Goal: Task Accomplishment & Management: Complete application form

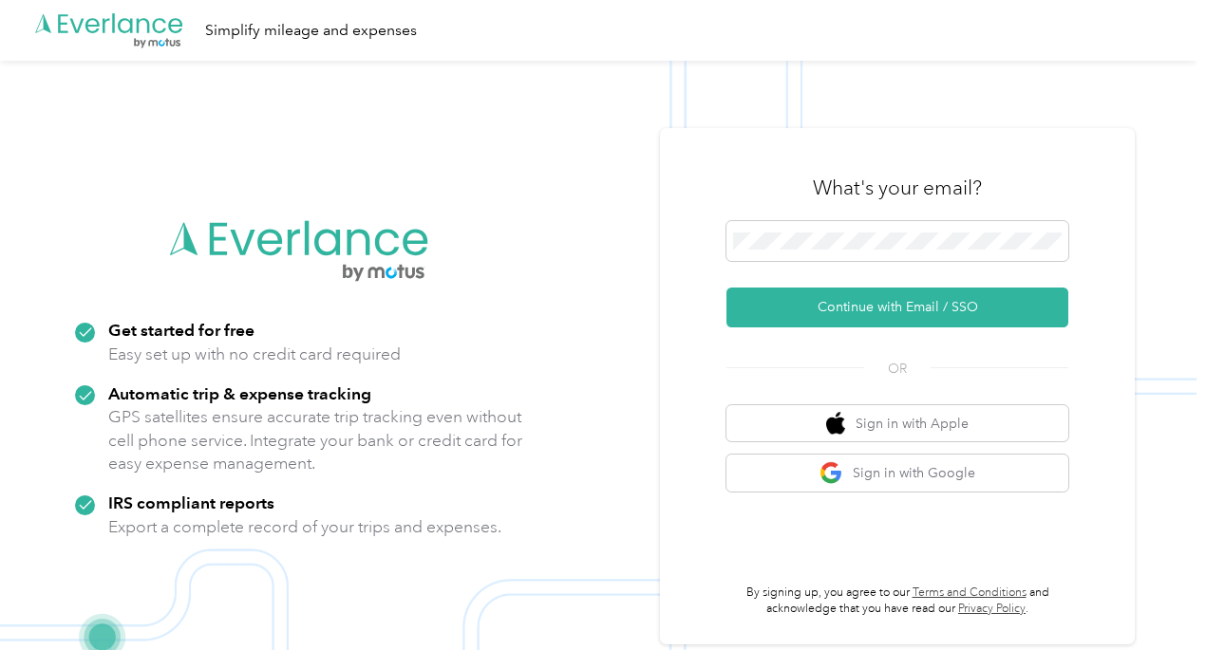
click at [827, 250] on span at bounding box center [897, 241] width 342 height 40
click at [900, 316] on button "Continue with Email / SSO" at bounding box center [897, 308] width 342 height 40
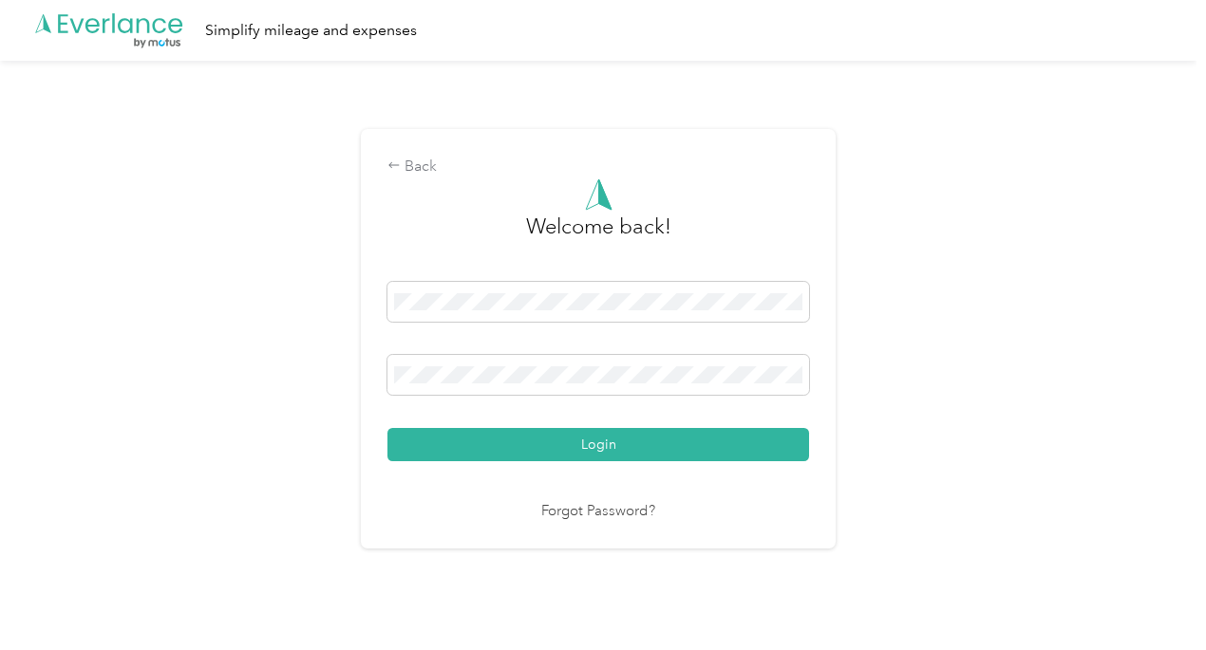
click at [638, 445] on button "Login" at bounding box center [598, 444] width 422 height 33
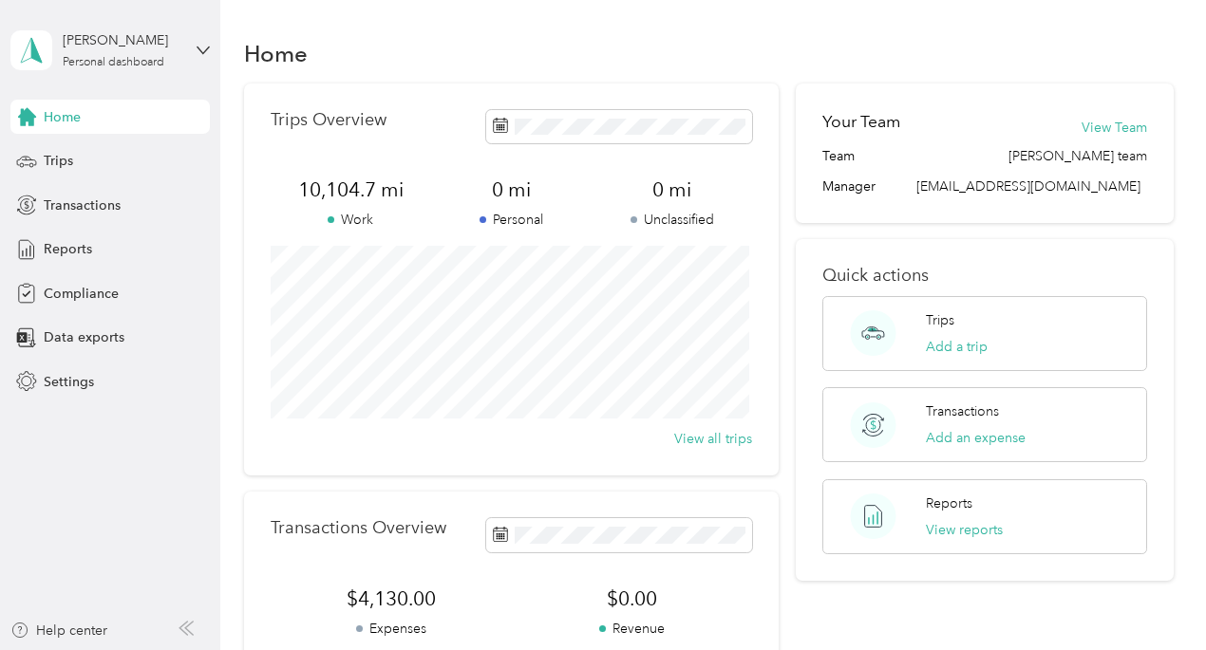
click at [97, 297] on span "Compliance" at bounding box center [81, 294] width 75 height 20
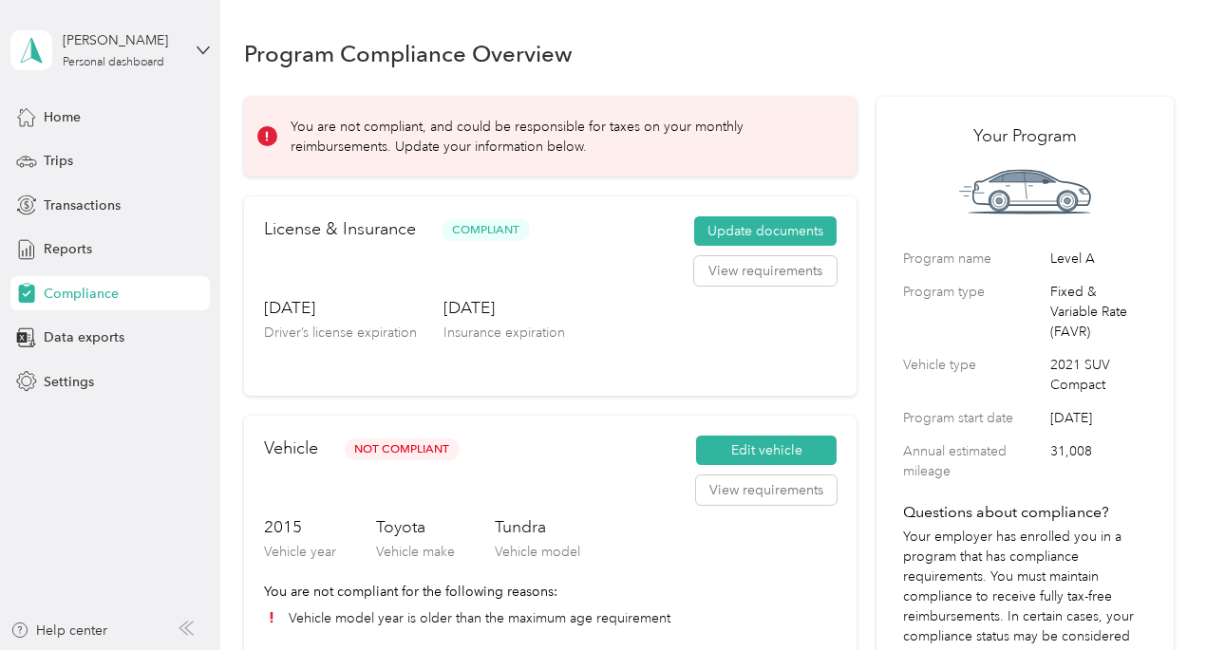
click at [759, 233] on button "Update documents" at bounding box center [765, 231] width 142 height 30
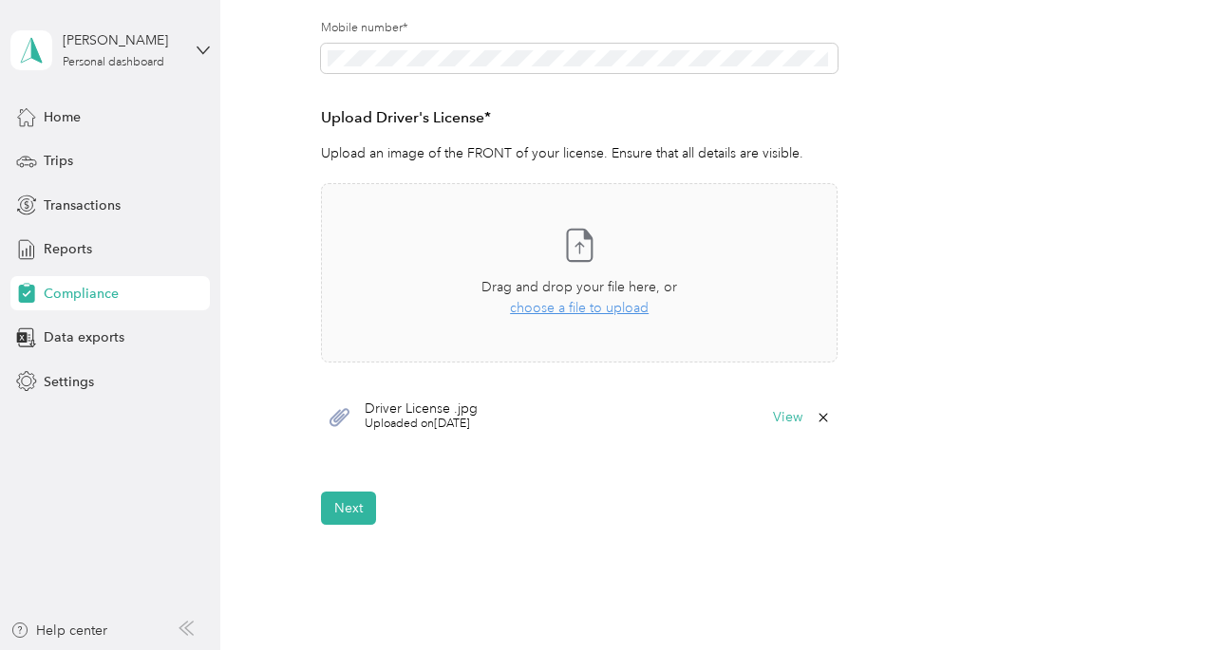
scroll to position [456, 0]
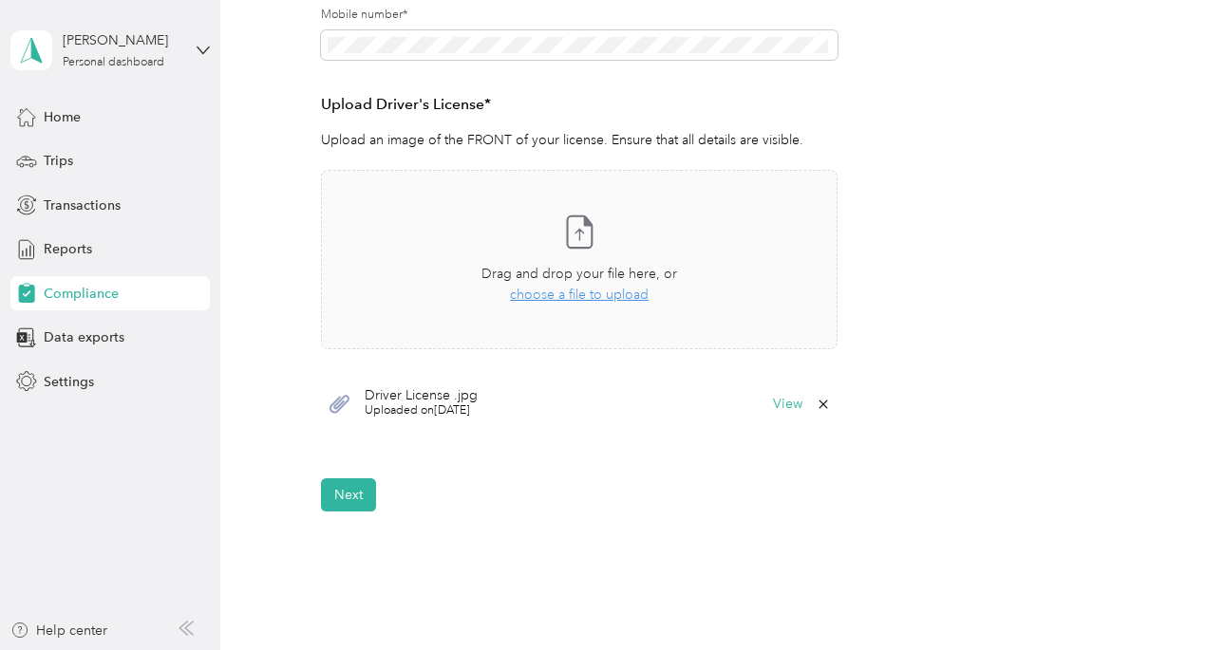
click at [786, 404] on button "View" at bounding box center [787, 404] width 29 height 13
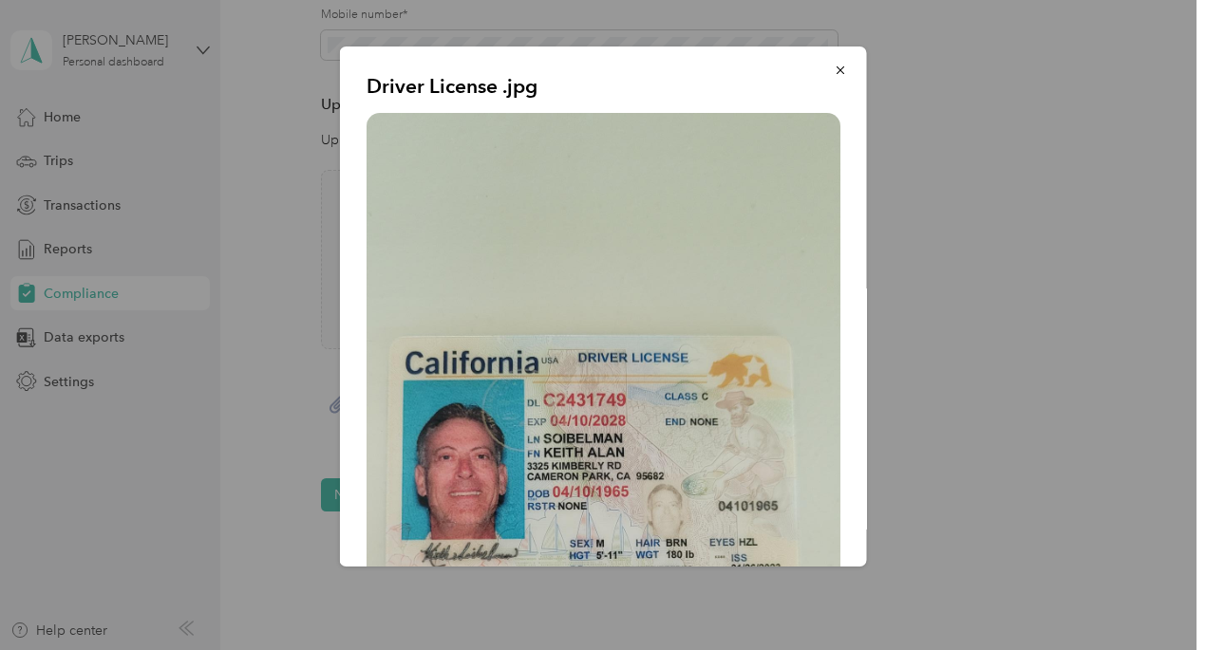
click at [834, 67] on icon "button" at bounding box center [840, 70] width 13 height 13
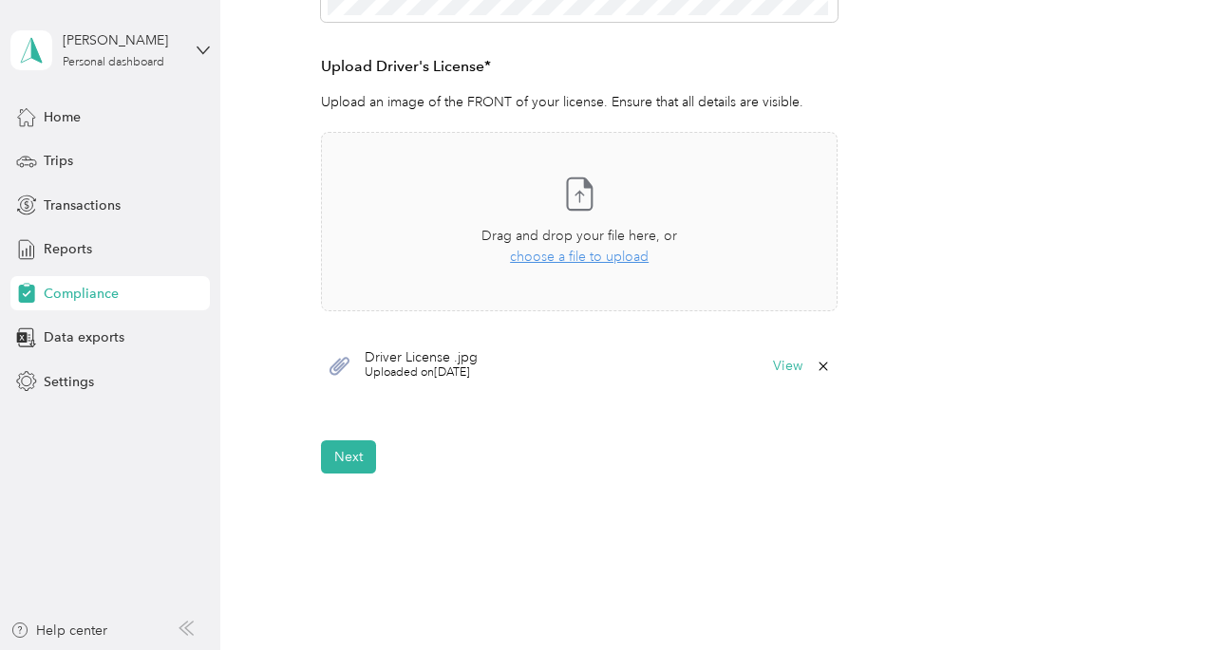
scroll to position [508, 0]
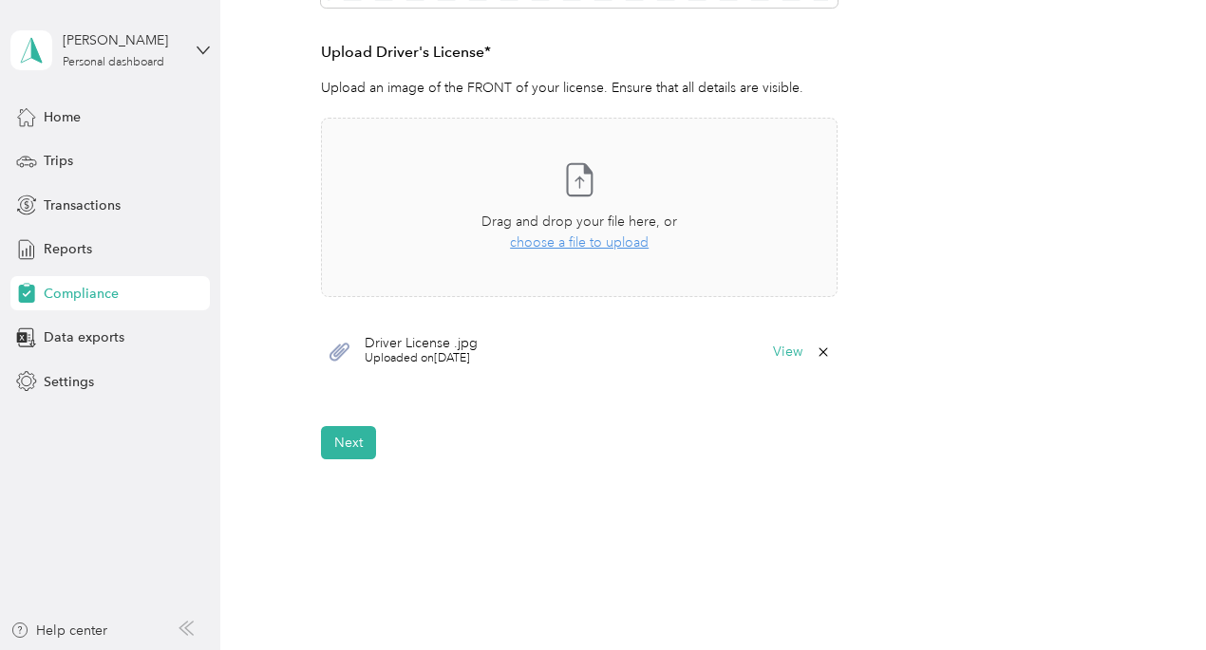
click at [359, 447] on button "Next" at bounding box center [348, 442] width 55 height 33
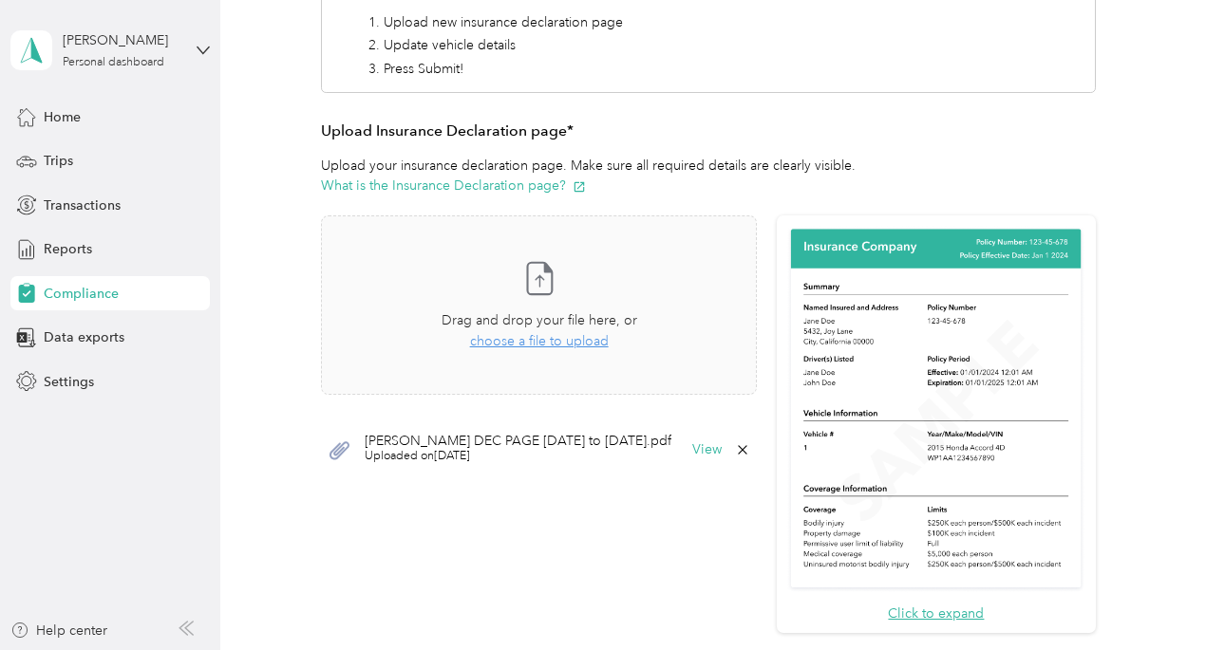
scroll to position [411, 0]
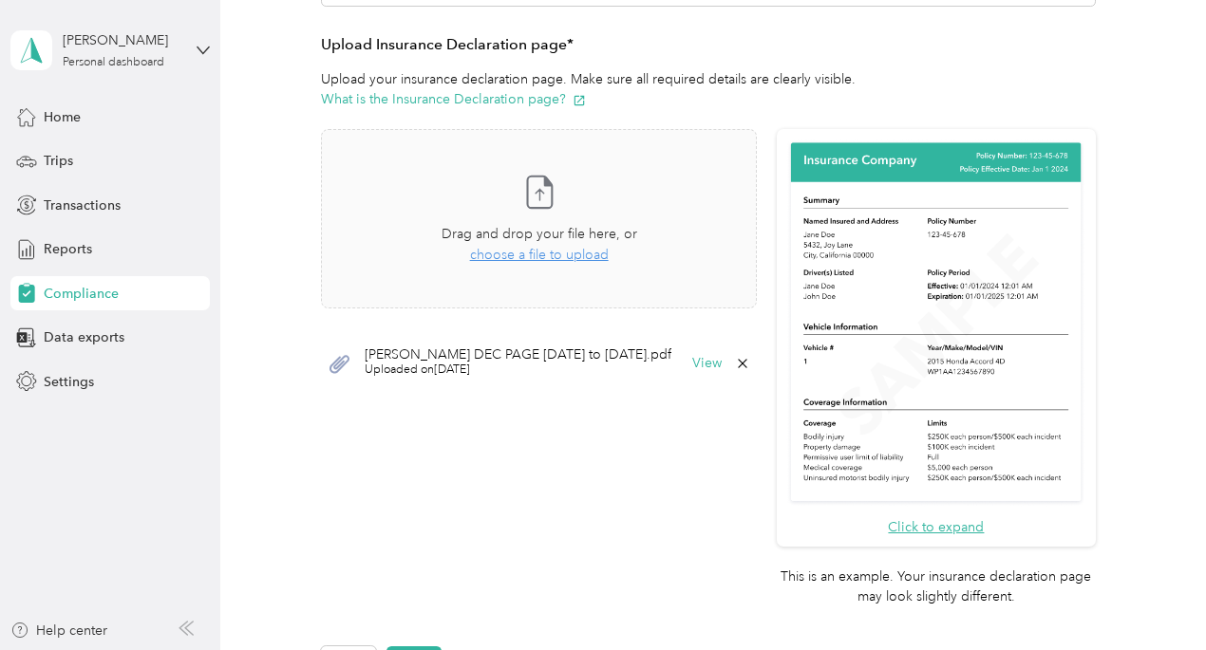
click at [548, 255] on span "choose a file to upload" at bounding box center [539, 255] width 139 height 16
click at [750, 358] on icon at bounding box center [742, 363] width 15 height 15
click at [717, 373] on button "Yes" at bounding box center [723, 376] width 37 height 30
click at [527, 253] on span "choose a file to upload" at bounding box center [539, 255] width 139 height 16
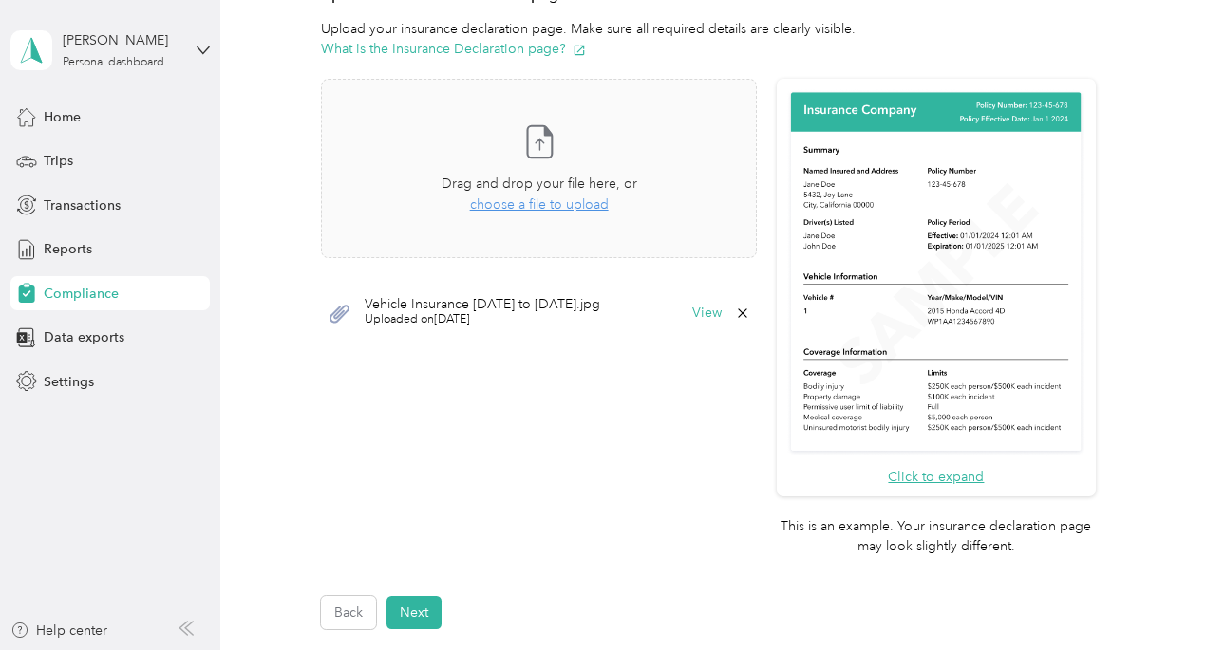
scroll to position [592, 0]
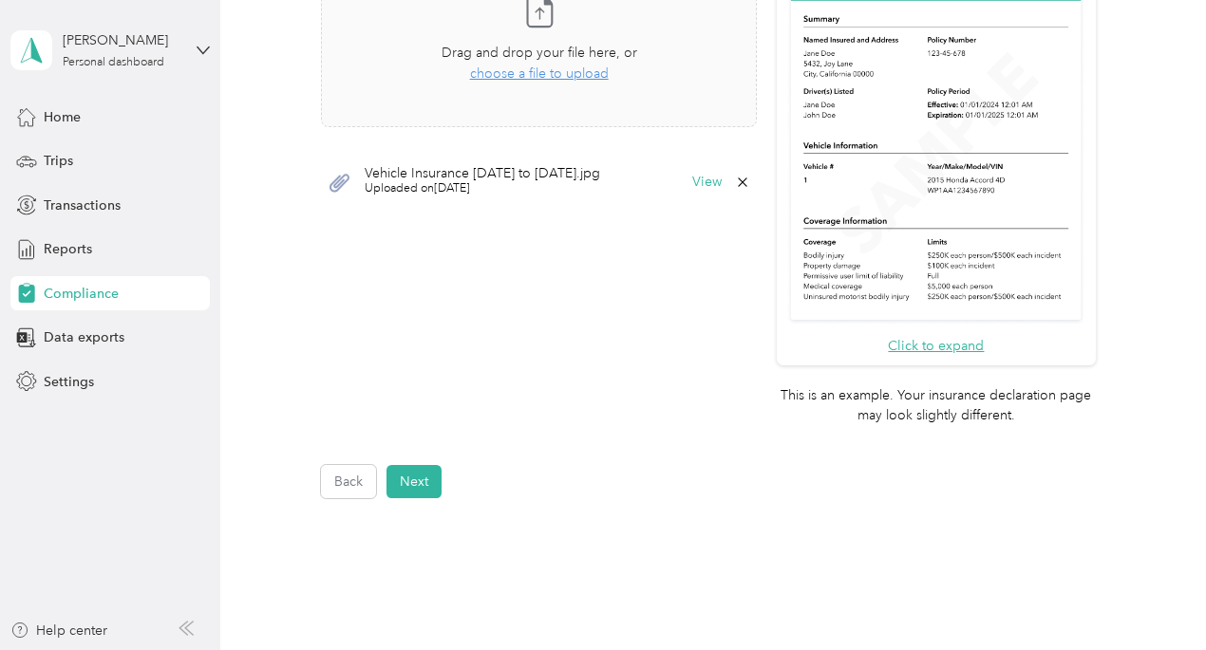
click at [422, 484] on button "Next" at bounding box center [413, 481] width 55 height 33
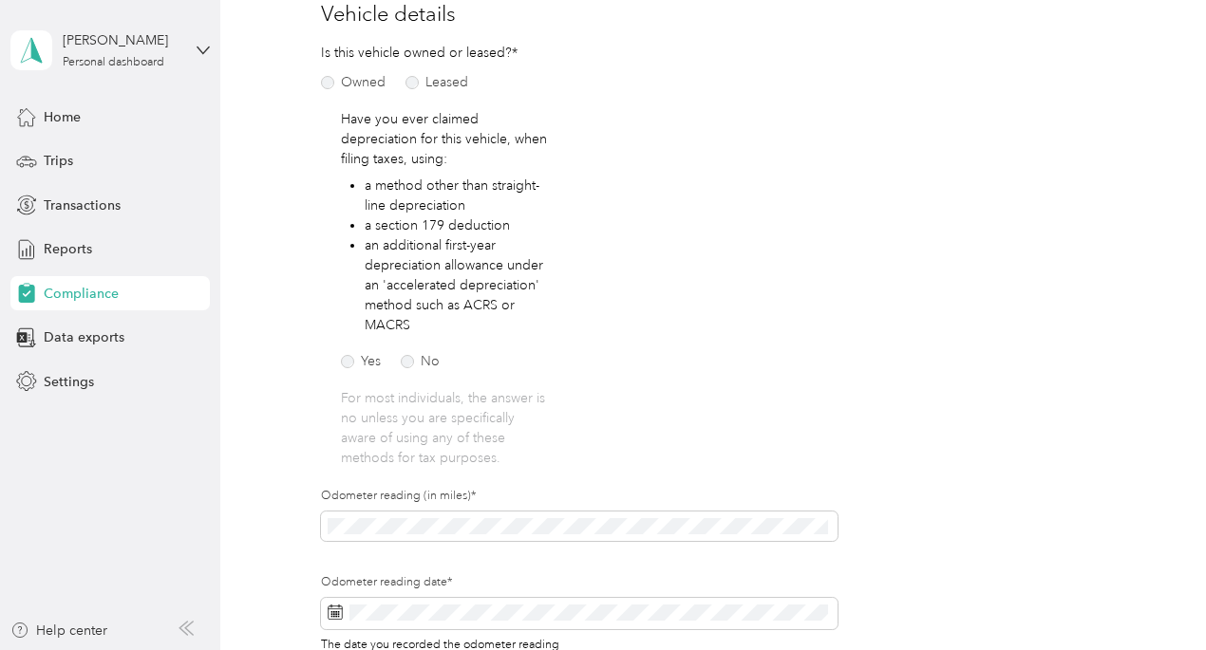
scroll to position [468, 0]
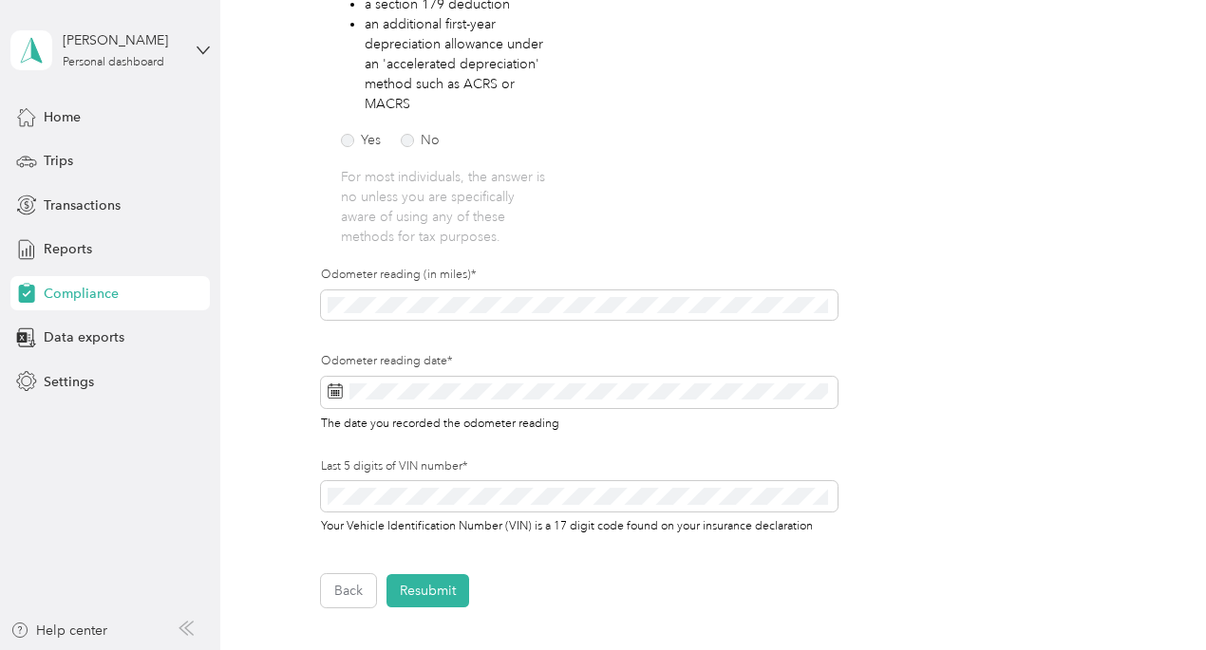
click at [333, 396] on icon at bounding box center [335, 391] width 15 height 15
click at [336, 388] on icon at bounding box center [335, 391] width 15 height 15
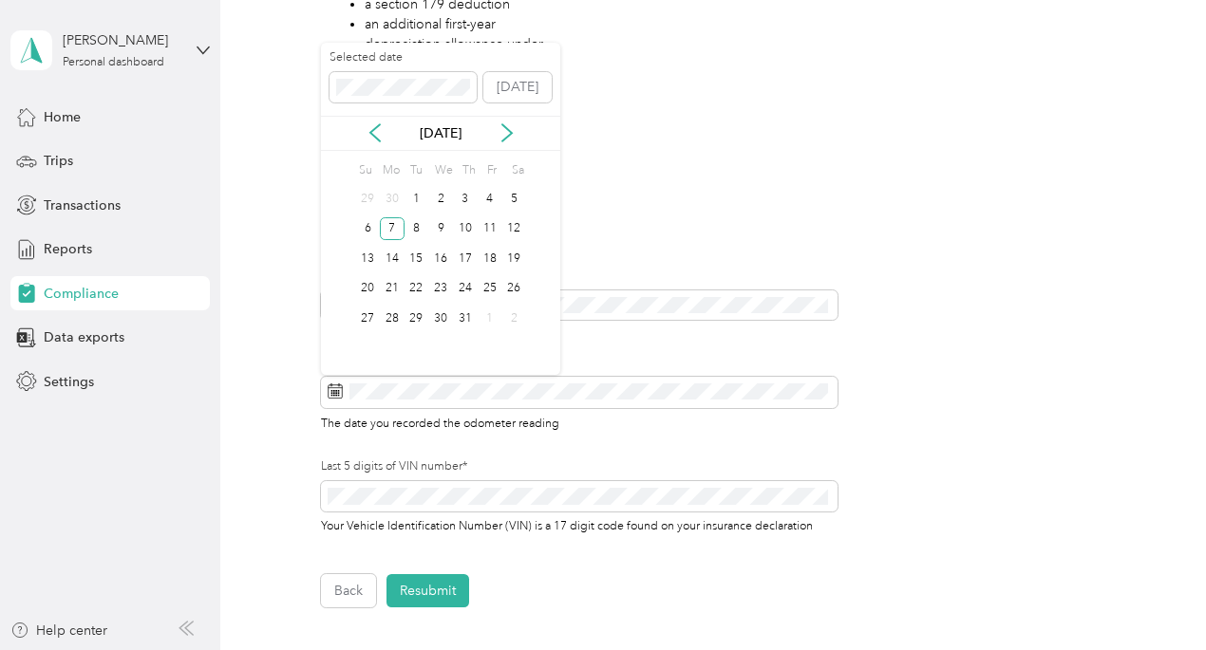
click at [507, 131] on icon at bounding box center [506, 132] width 19 height 19
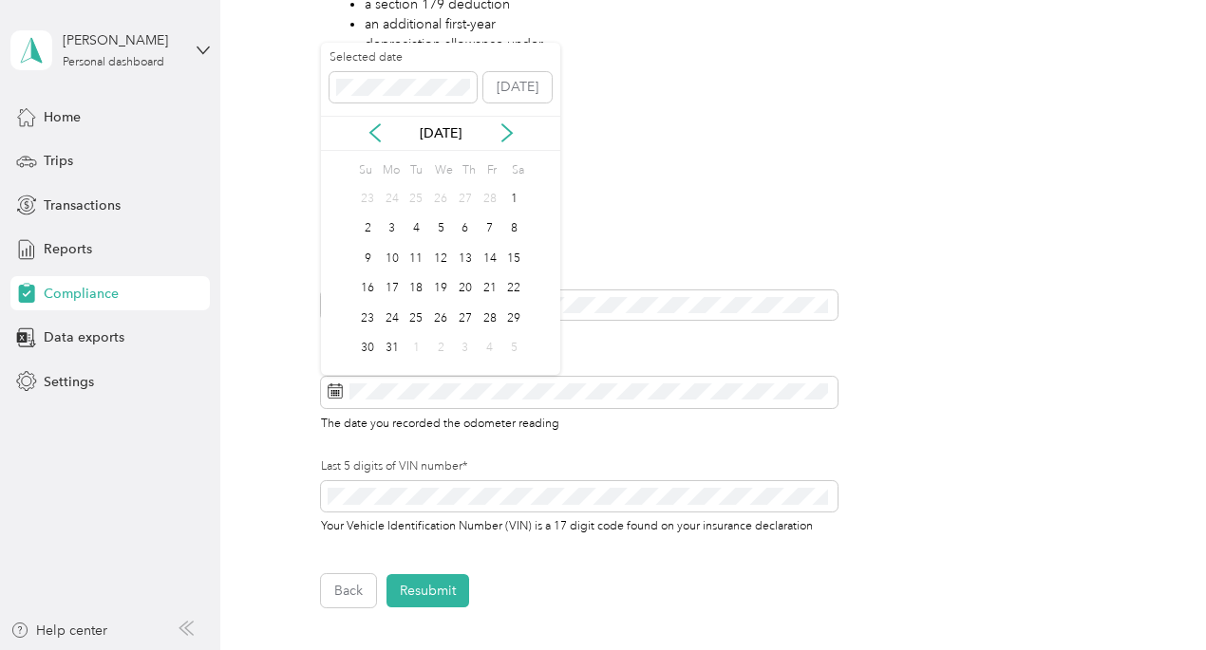
click at [507, 131] on icon at bounding box center [506, 132] width 19 height 19
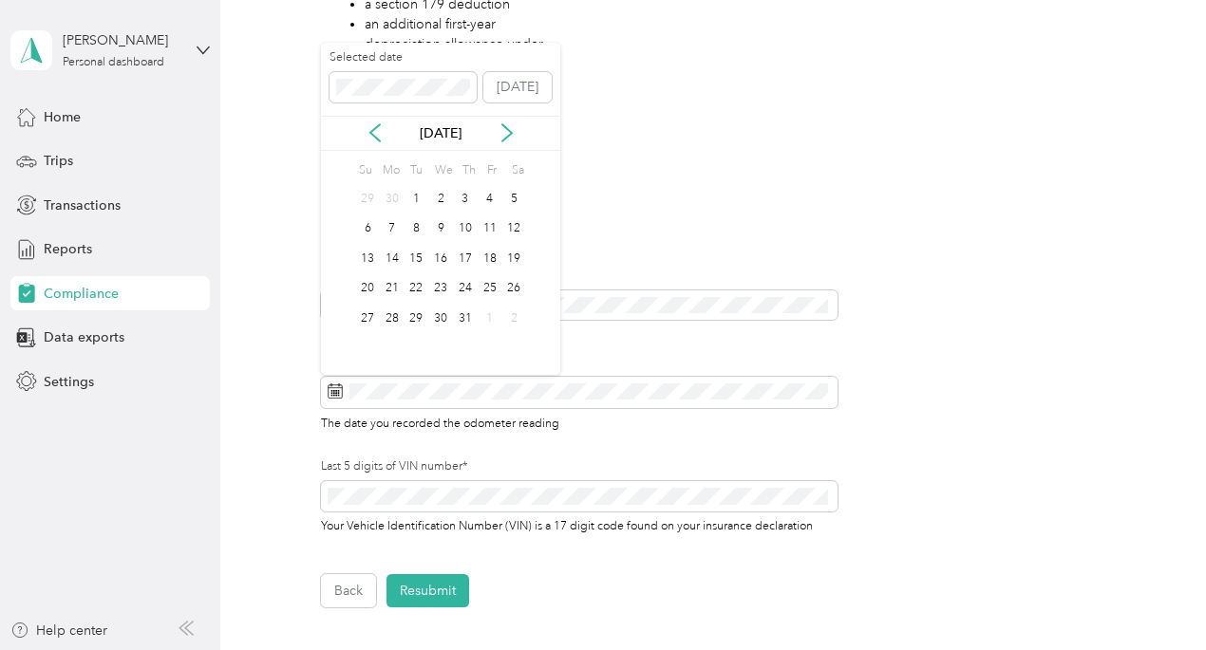
click at [507, 131] on icon at bounding box center [506, 132] width 19 height 19
click at [492, 198] on div "3" at bounding box center [490, 199] width 25 height 24
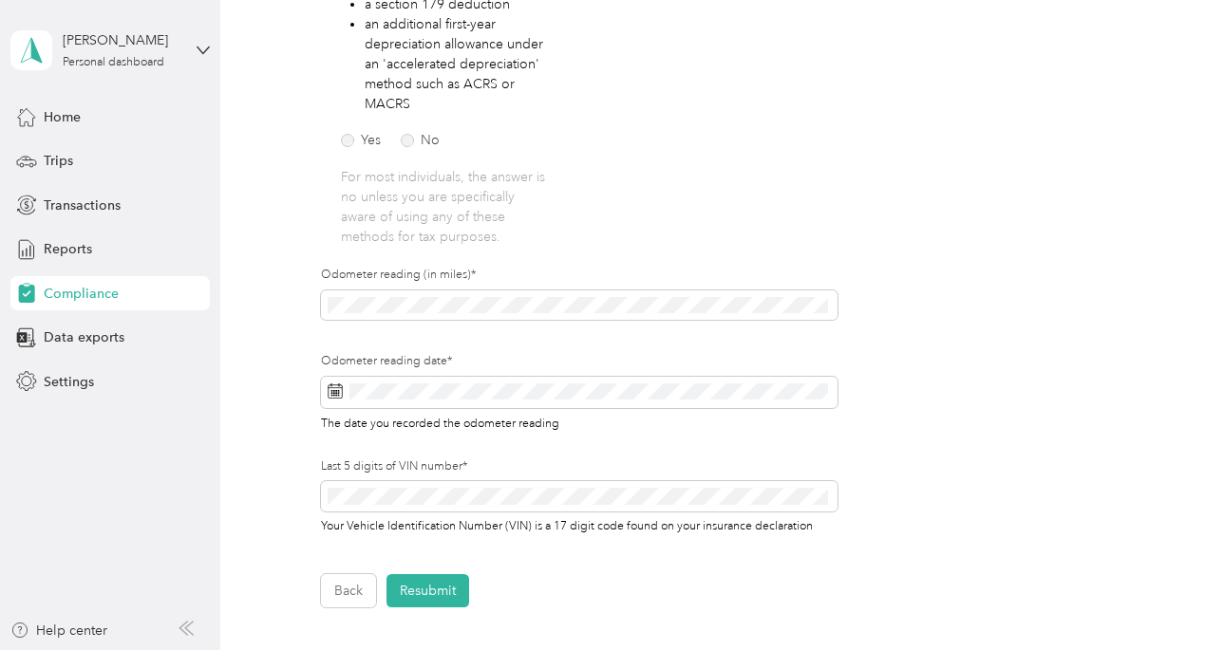
click at [433, 598] on button "Resubmit" at bounding box center [427, 590] width 83 height 33
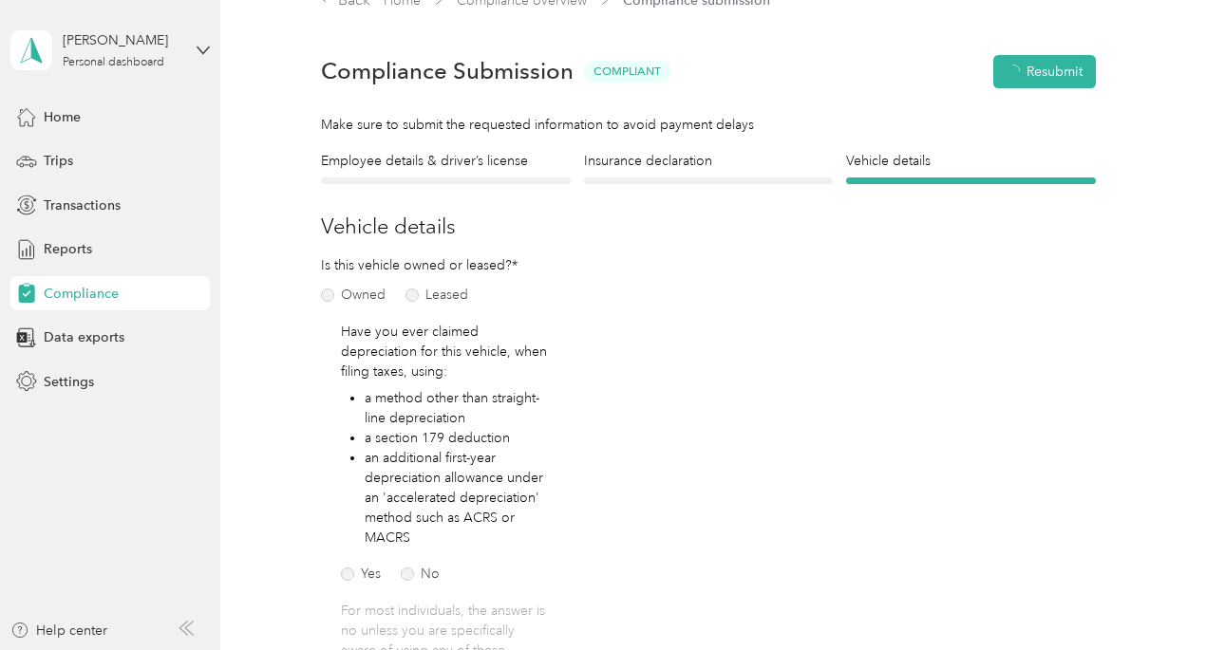
scroll to position [23, 0]
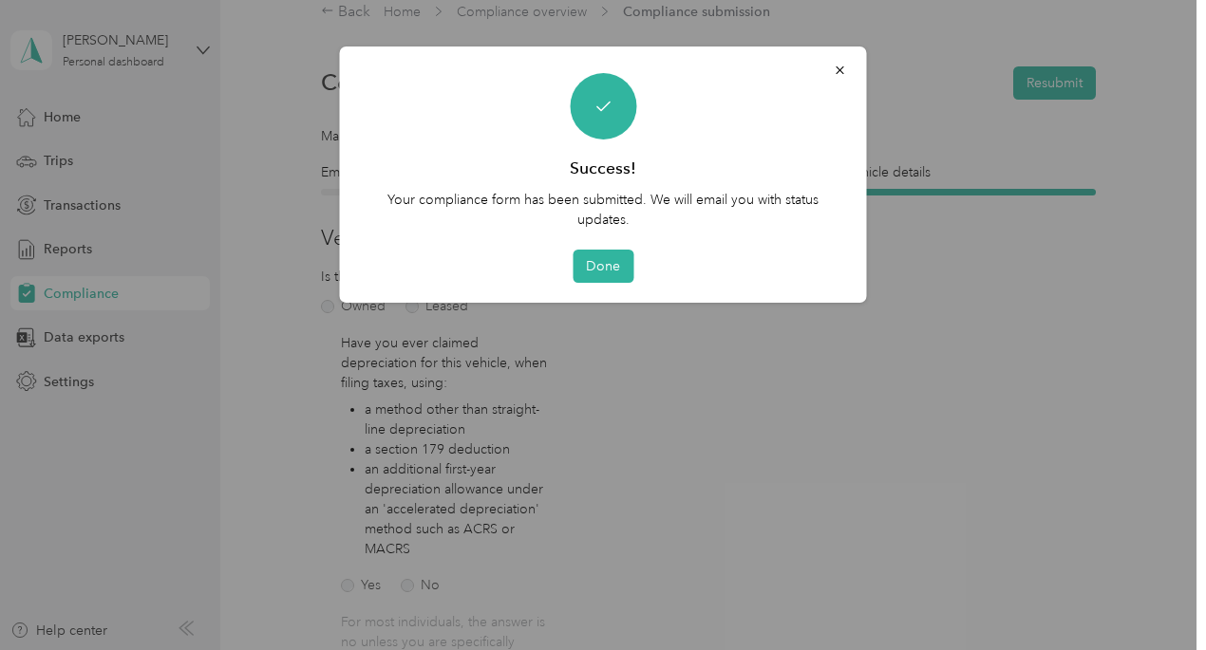
click at [607, 264] on button "Done" at bounding box center [602, 266] width 61 height 33
